Goal: Transaction & Acquisition: Purchase product/service

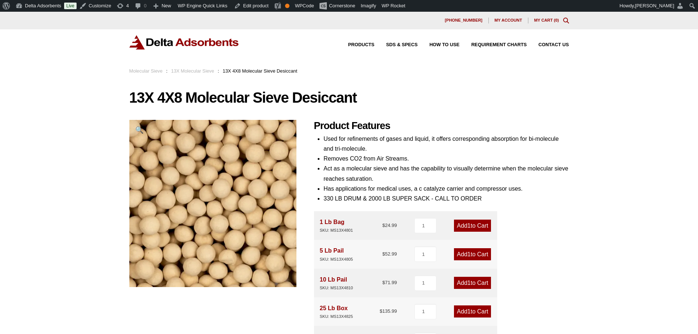
scroll to position [37, 0]
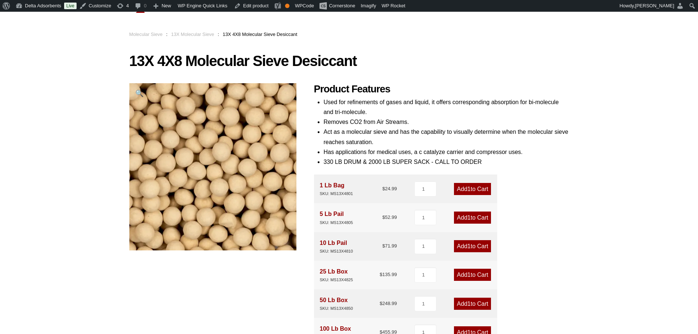
click at [153, 37] on link "Molecular Sieve" at bounding box center [145, 34] width 33 height 5
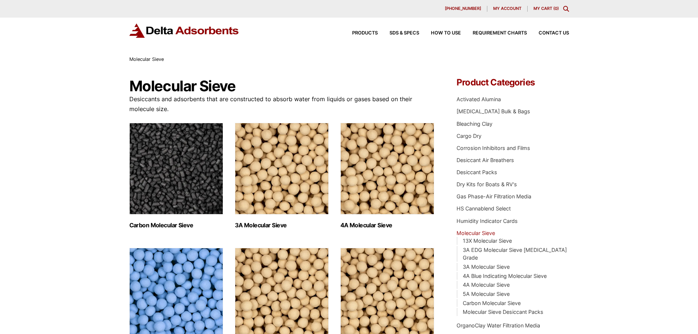
scroll to position [110, 0]
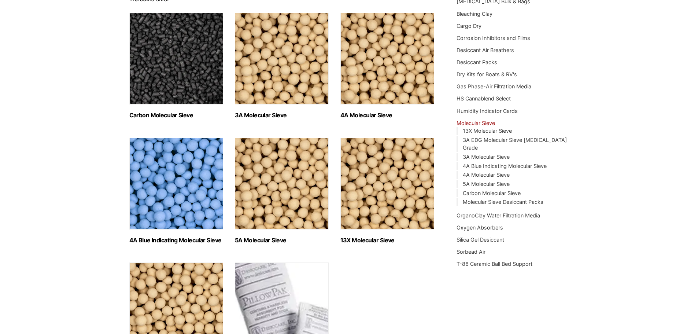
click at [270, 172] on img "Visit product category 5A Molecular Sieve" at bounding box center [282, 184] width 94 height 92
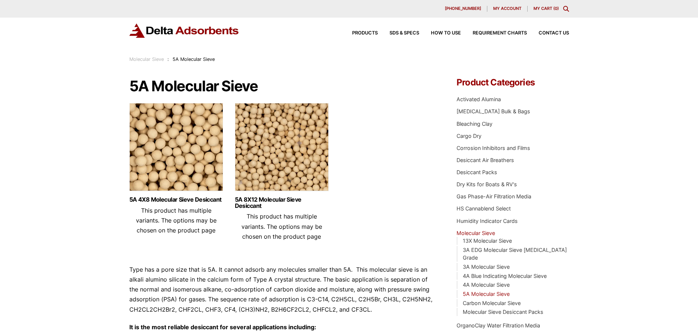
click at [281, 134] on img at bounding box center [282, 149] width 94 height 92
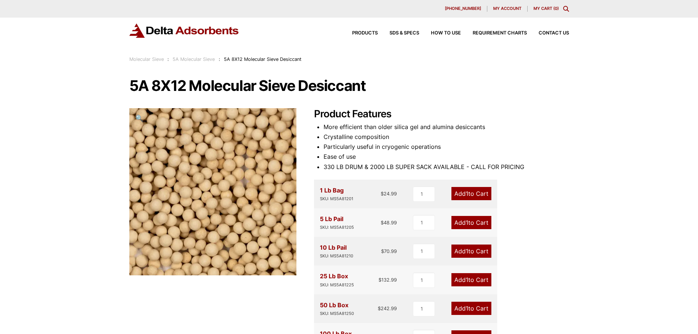
click at [501, 11] on span "My account" at bounding box center [507, 9] width 28 height 4
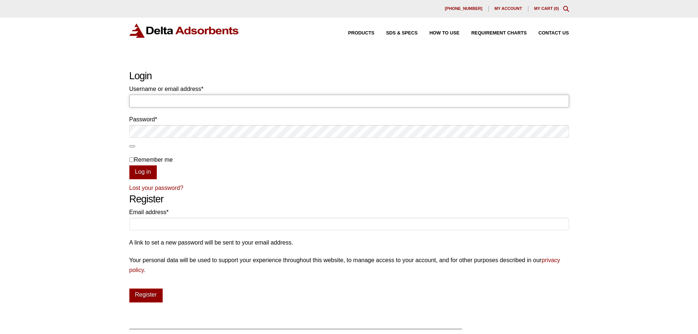
click at [186, 98] on input "Username or email address * Required" at bounding box center [349, 101] width 440 height 12
type input "billjr@deltaadsorbents.com"
click at [129, 165] on button "Log in" at bounding box center [142, 172] width 27 height 14
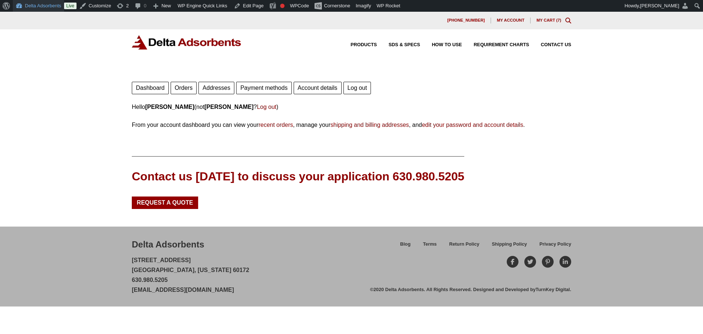
click at [37, 4] on link "Delta Adsorbents" at bounding box center [38, 6] width 51 height 12
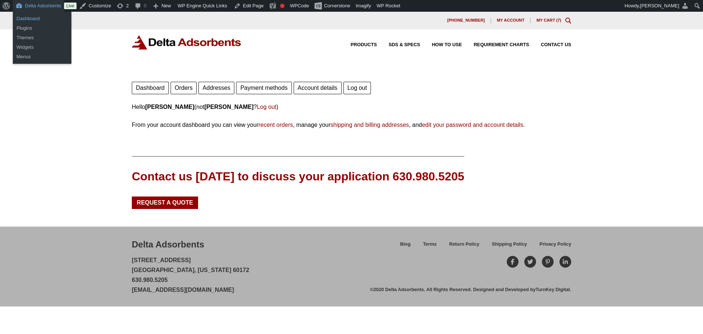
click at [34, 16] on link "Dashboard" at bounding box center [42, 19] width 59 height 10
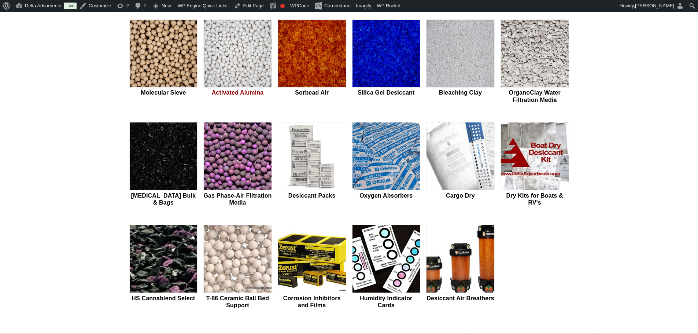
scroll to position [220, 0]
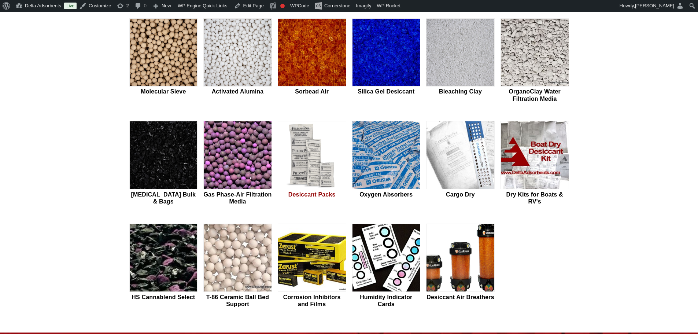
click at [311, 161] on img at bounding box center [312, 155] width 68 height 68
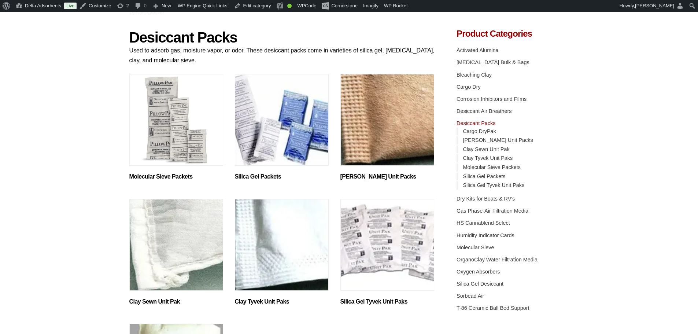
scroll to position [73, 0]
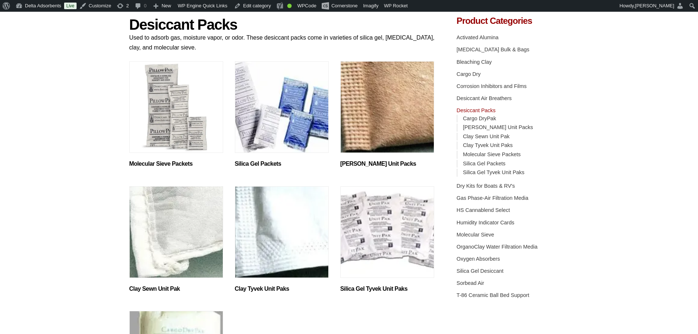
click at [391, 101] on img "Visit product category Clay Kraft Unit Packs" at bounding box center [387, 107] width 94 height 92
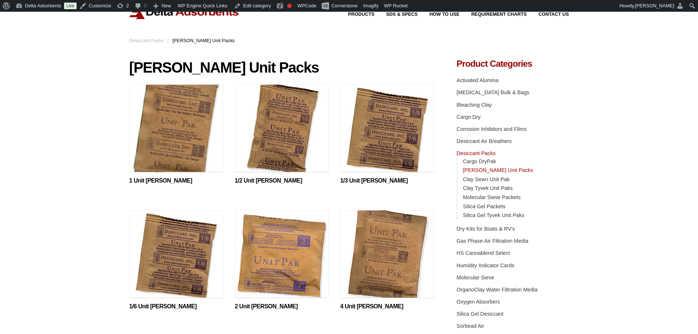
scroll to position [73, 0]
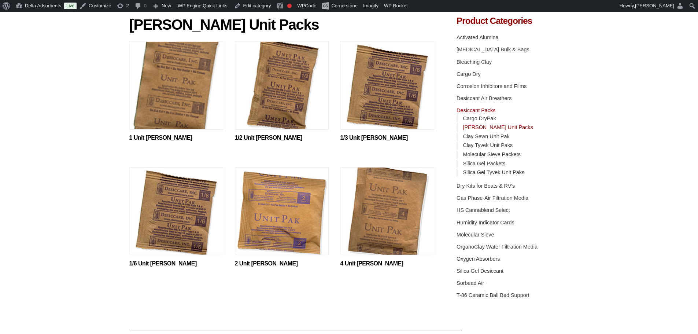
click at [390, 213] on img at bounding box center [387, 213] width 94 height 92
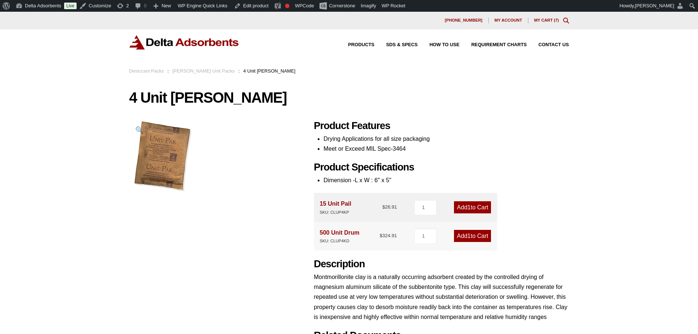
click at [147, 70] on link "Desiccant Packs" at bounding box center [146, 70] width 35 height 5
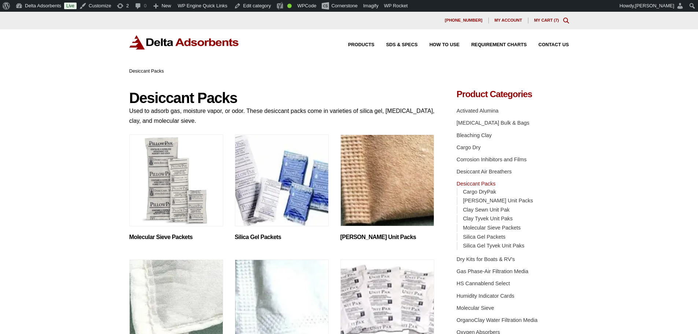
click at [388, 179] on img "Visit product category Clay Kraft Unit Packs" at bounding box center [387, 180] width 94 height 92
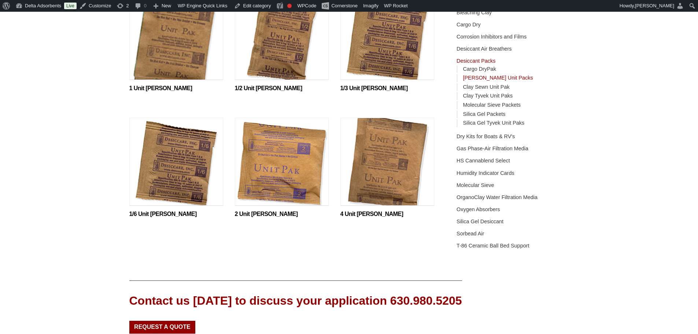
scroll to position [110, 0]
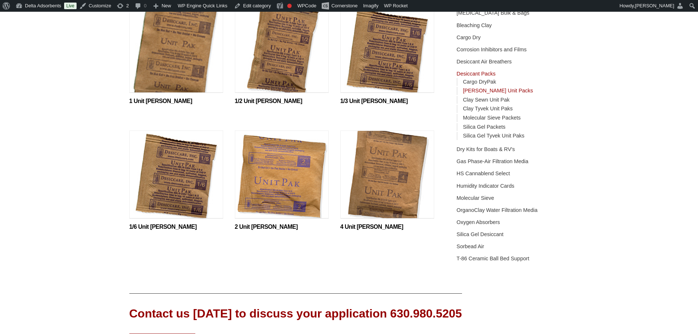
click at [272, 177] on img at bounding box center [282, 176] width 94 height 92
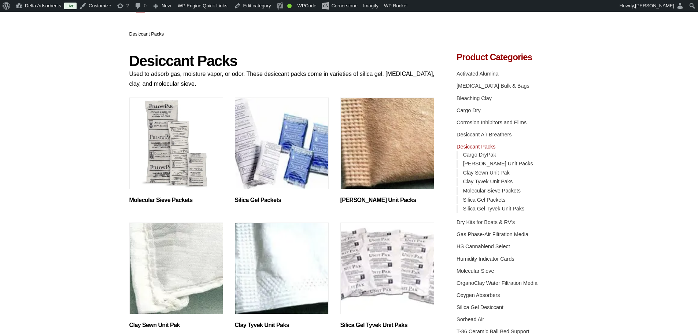
scroll to position [110, 0]
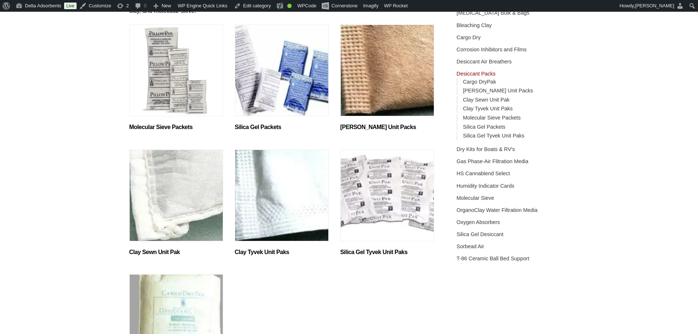
click at [398, 65] on img "Visit product category Clay Kraft Unit Packs" at bounding box center [387, 71] width 94 height 92
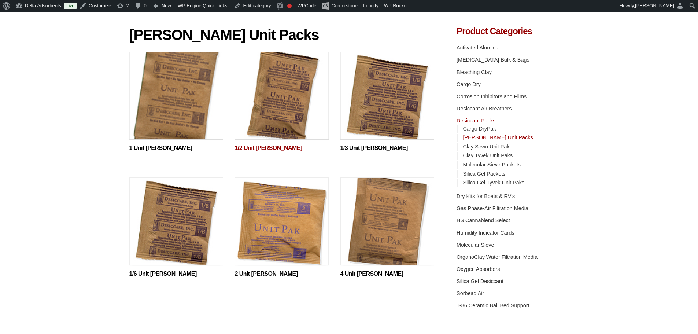
scroll to position [110, 0]
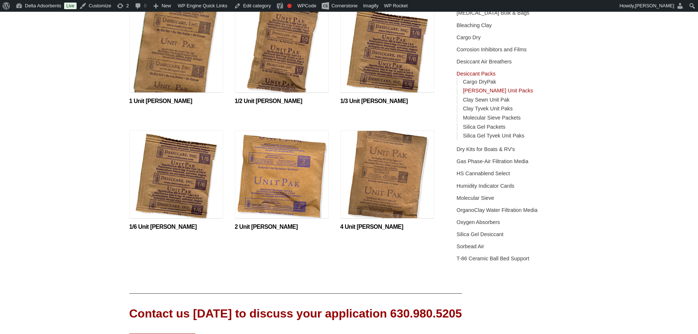
click at [384, 175] on img at bounding box center [387, 176] width 94 height 92
